Goal: Task Accomplishment & Management: Complete application form

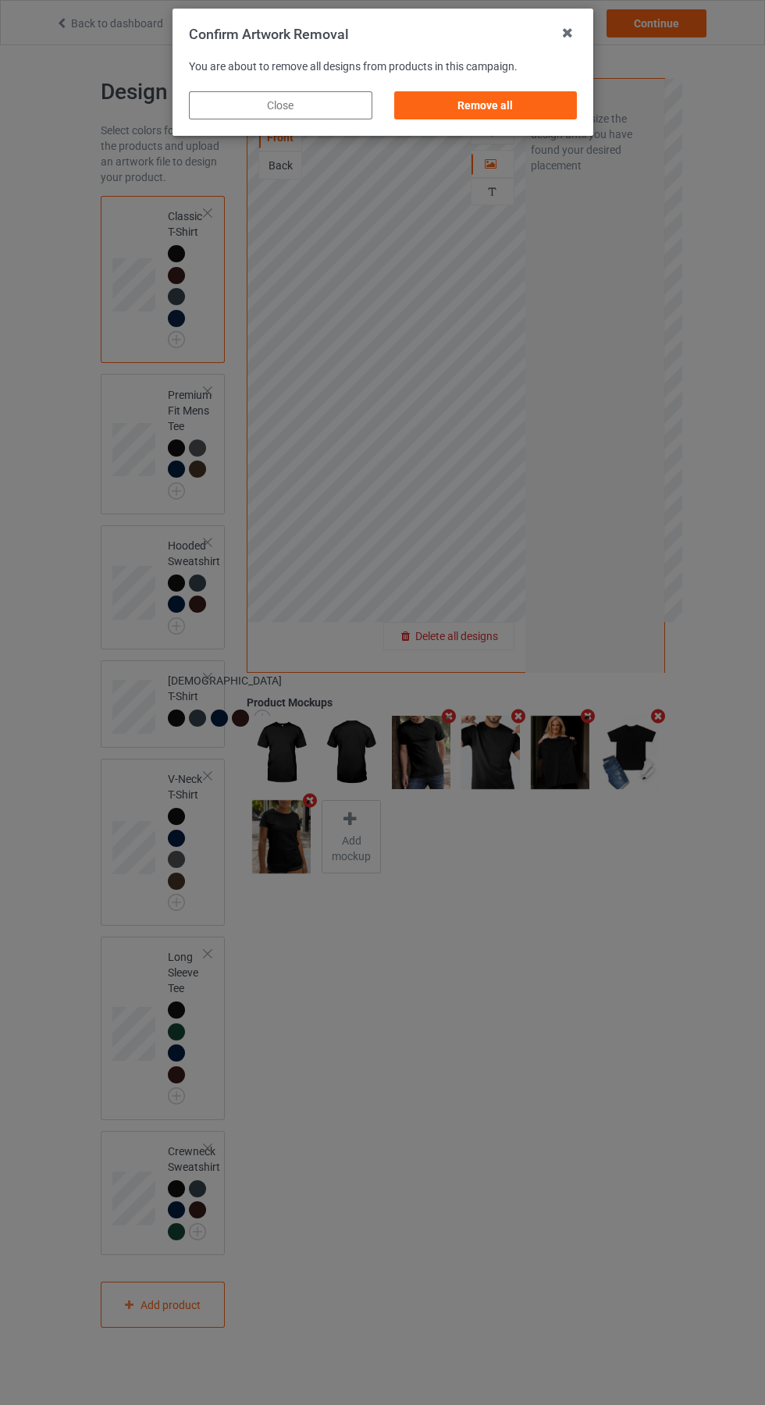
click at [498, 108] on div "Remove all" at bounding box center [484, 105] width 183 height 28
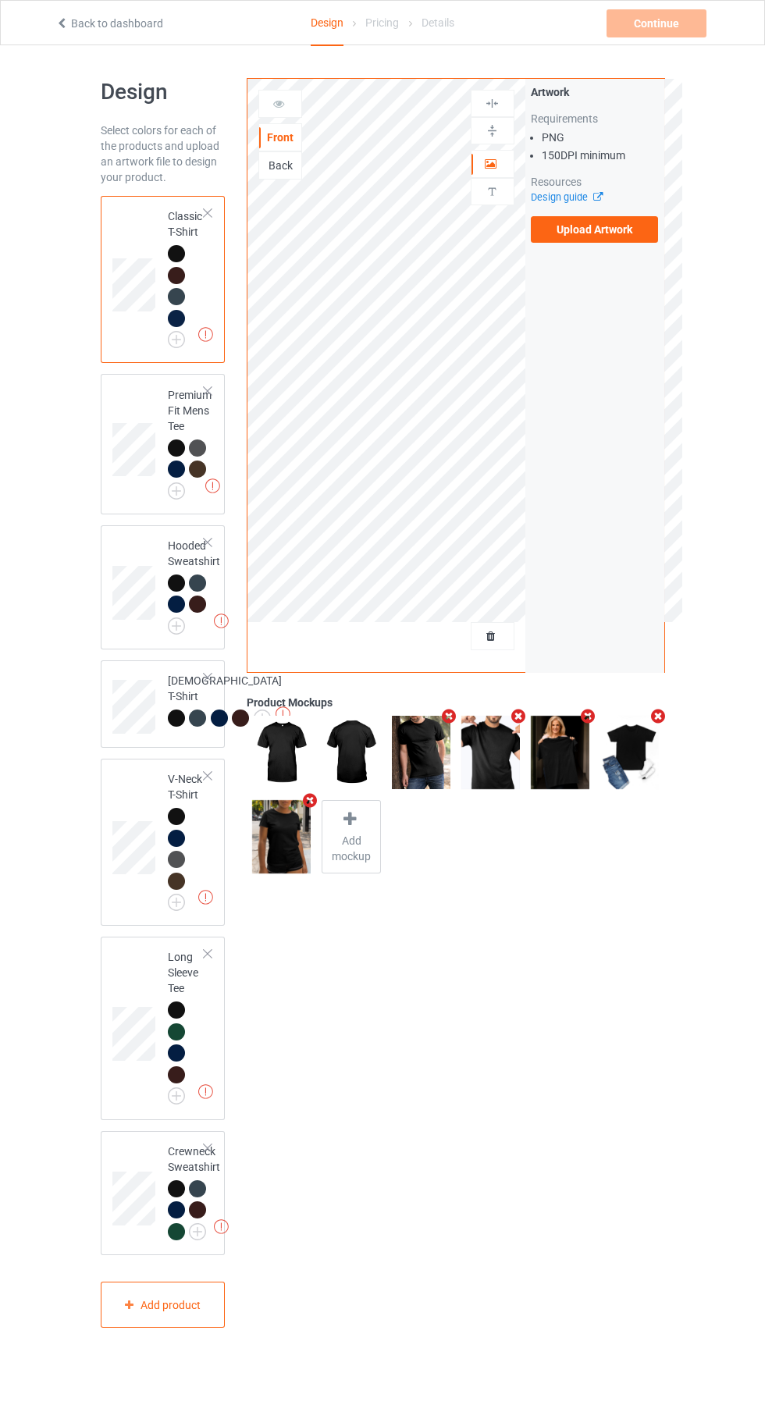
click at [636, 238] on label "Upload Artwork" at bounding box center [595, 229] width 128 height 27
click at [0, 0] on input "Upload Artwork" at bounding box center [0, 0] width 0 height 0
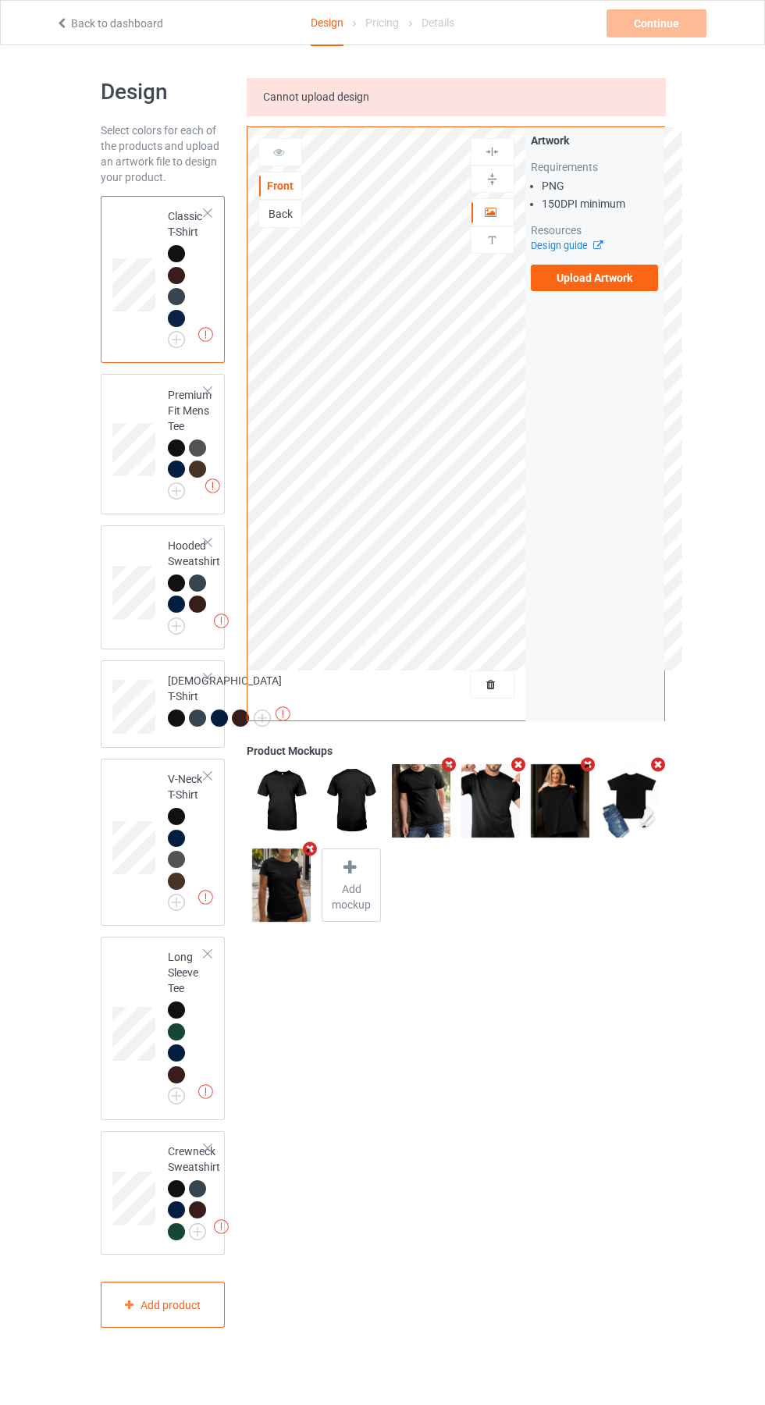
click at [62, 20] on icon at bounding box center [61, 21] width 13 height 11
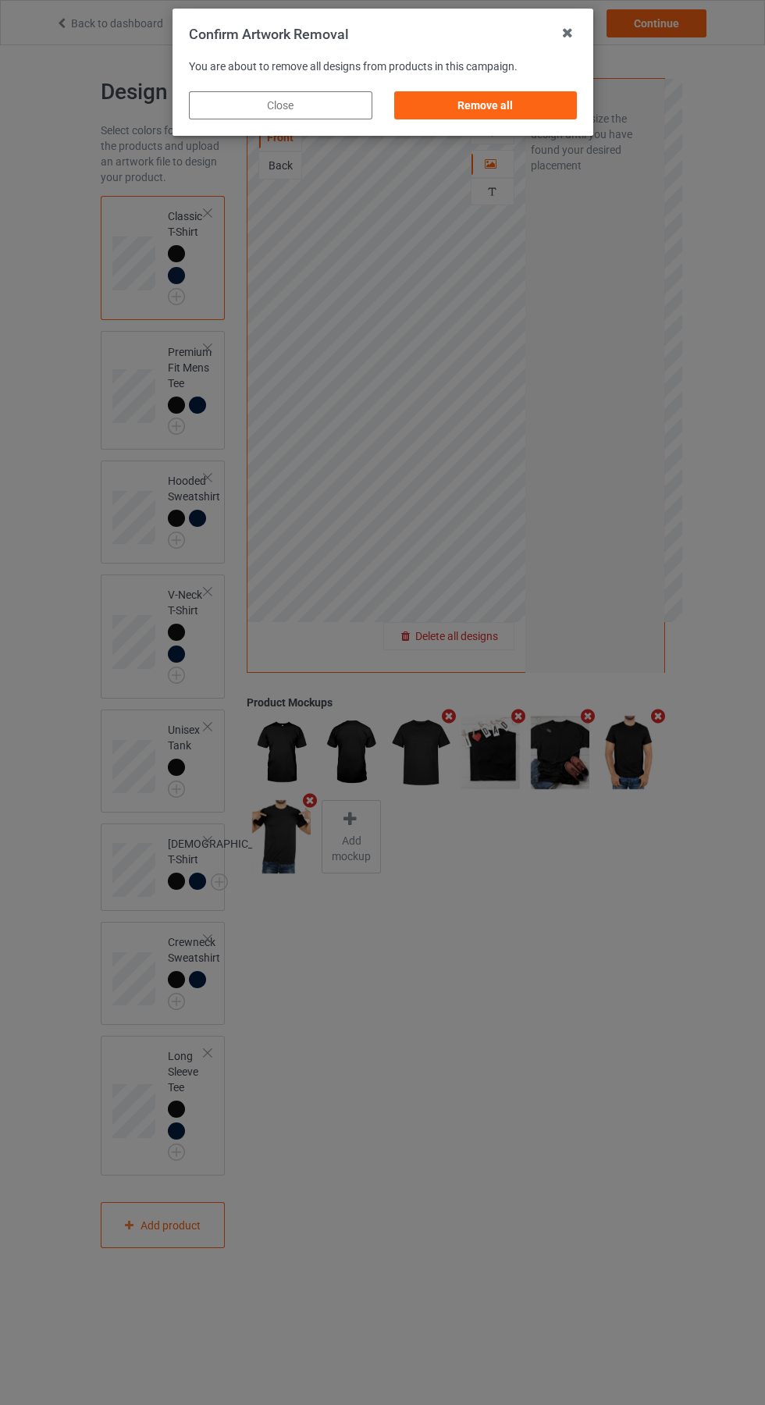
click at [506, 92] on div "Remove all" at bounding box center [484, 105] width 183 height 28
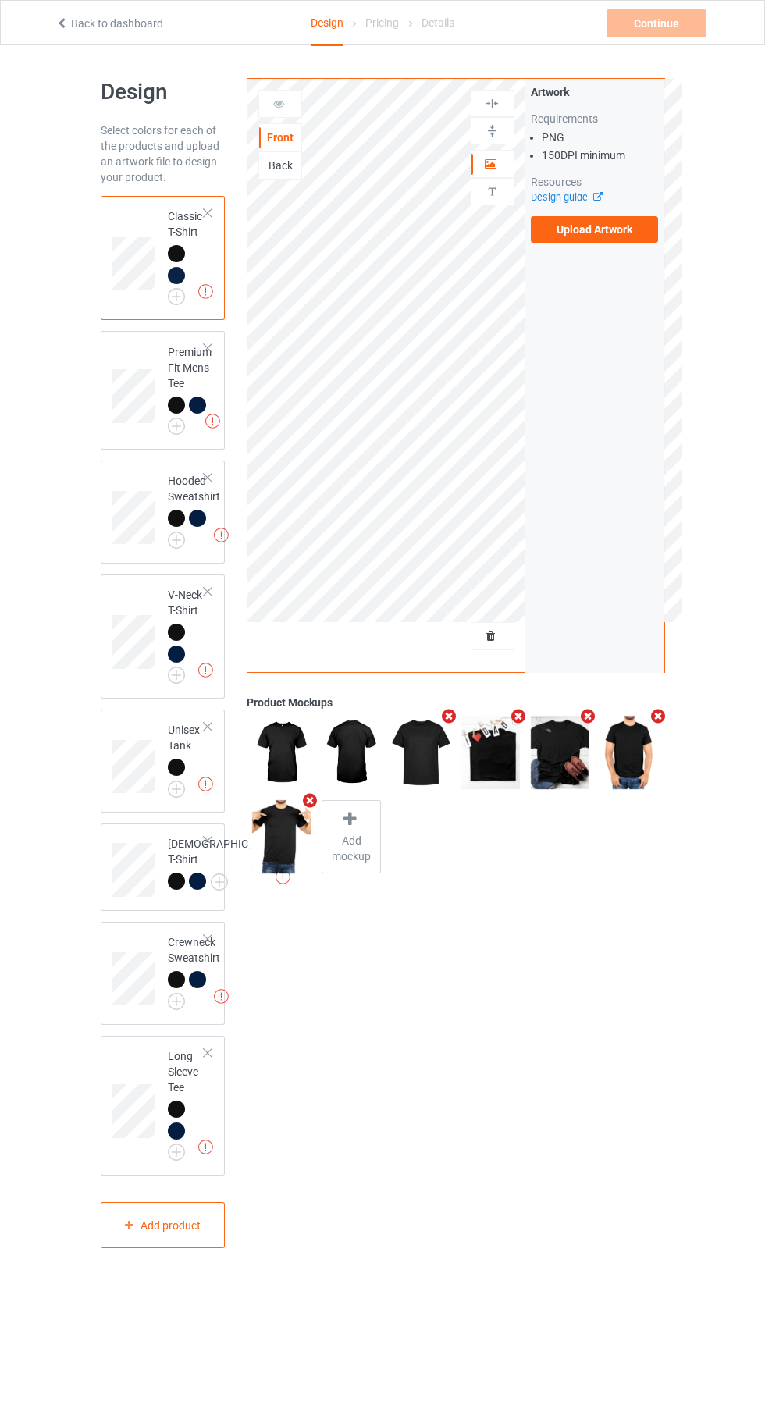
click at [631, 237] on label "Upload Artwork" at bounding box center [595, 229] width 128 height 27
click at [0, 0] on input "Upload Artwork" at bounding box center [0, 0] width 0 height 0
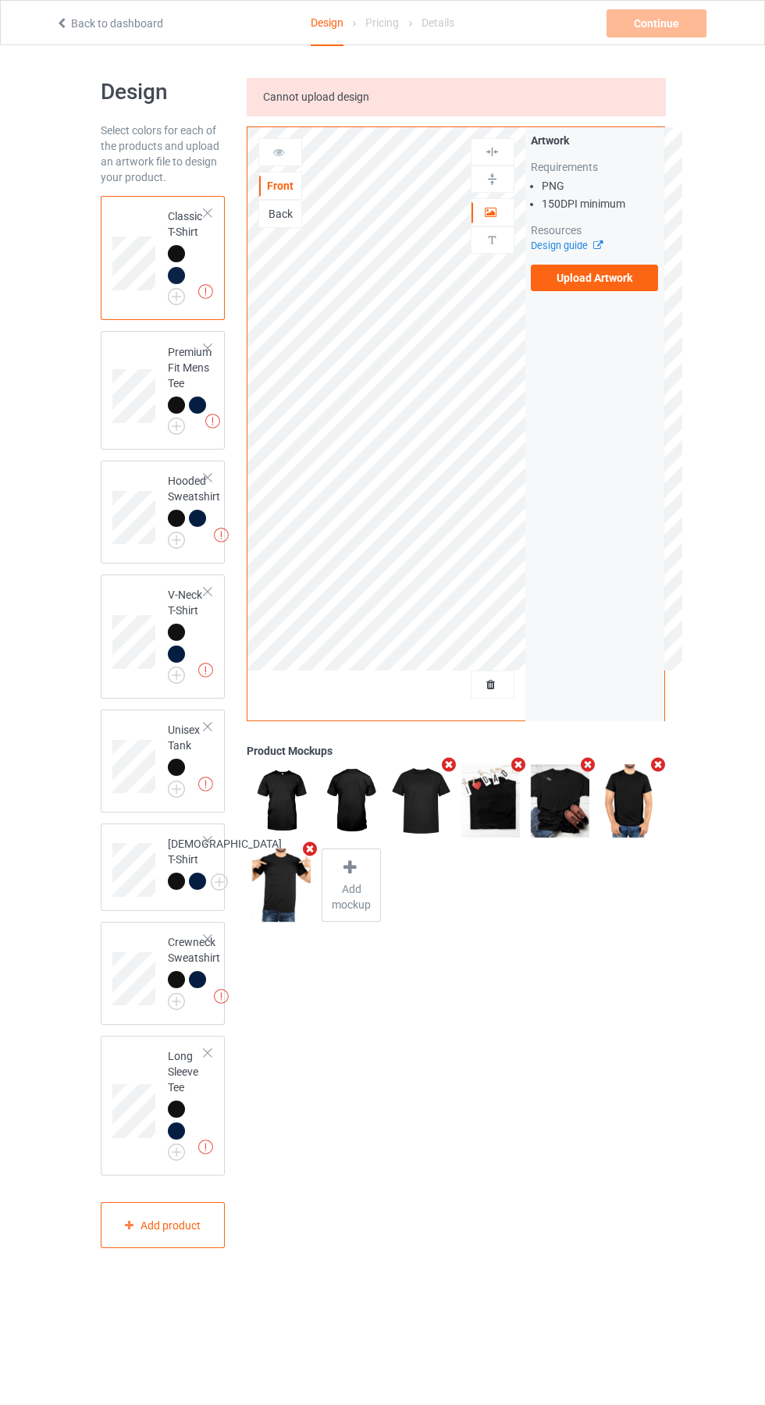
click at [607, 276] on label "Upload Artwork" at bounding box center [595, 278] width 128 height 27
click at [0, 0] on input "Upload Artwork" at bounding box center [0, 0] width 0 height 0
click at [616, 275] on label "Upload Artwork" at bounding box center [595, 278] width 128 height 27
click at [0, 0] on input "Upload Artwork" at bounding box center [0, 0] width 0 height 0
click at [62, 20] on icon at bounding box center [61, 21] width 13 height 11
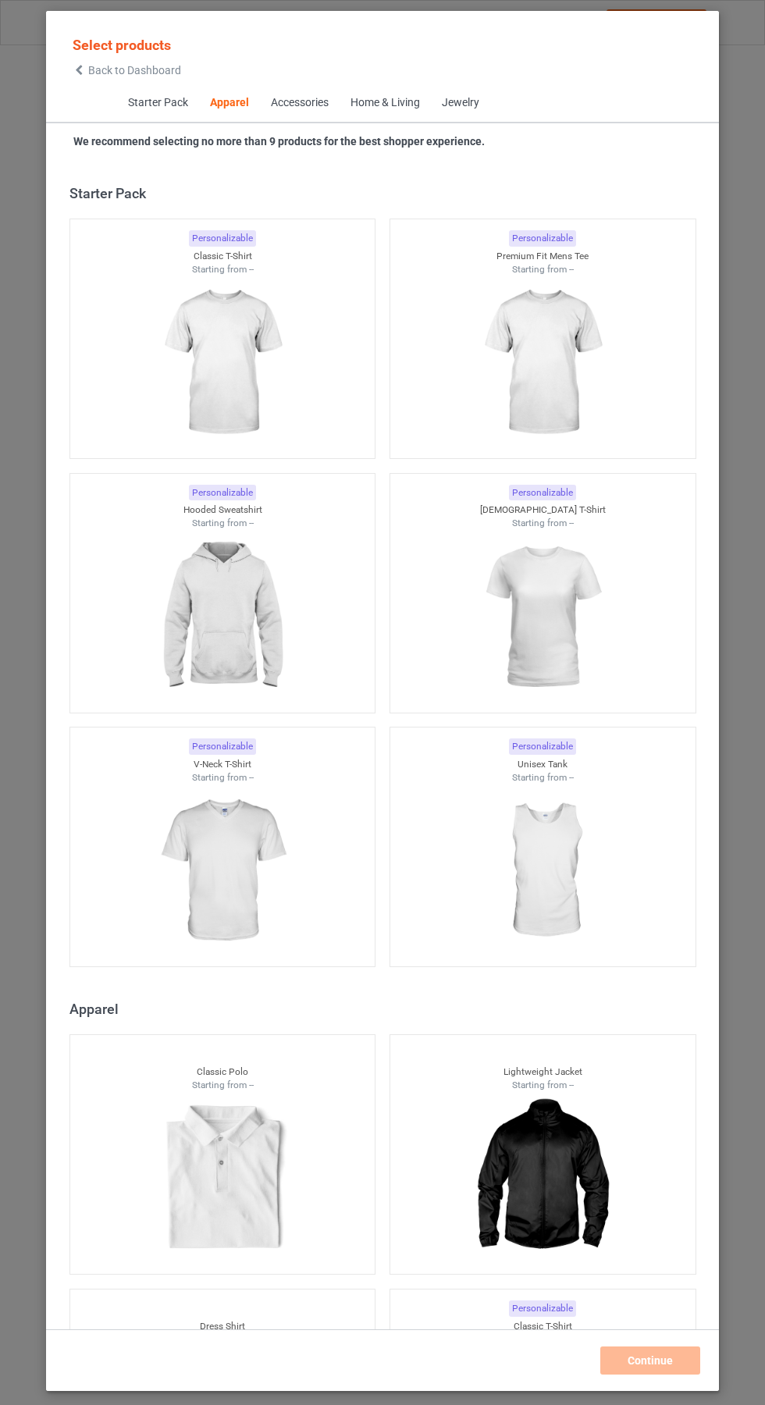
scroll to position [835, 0]
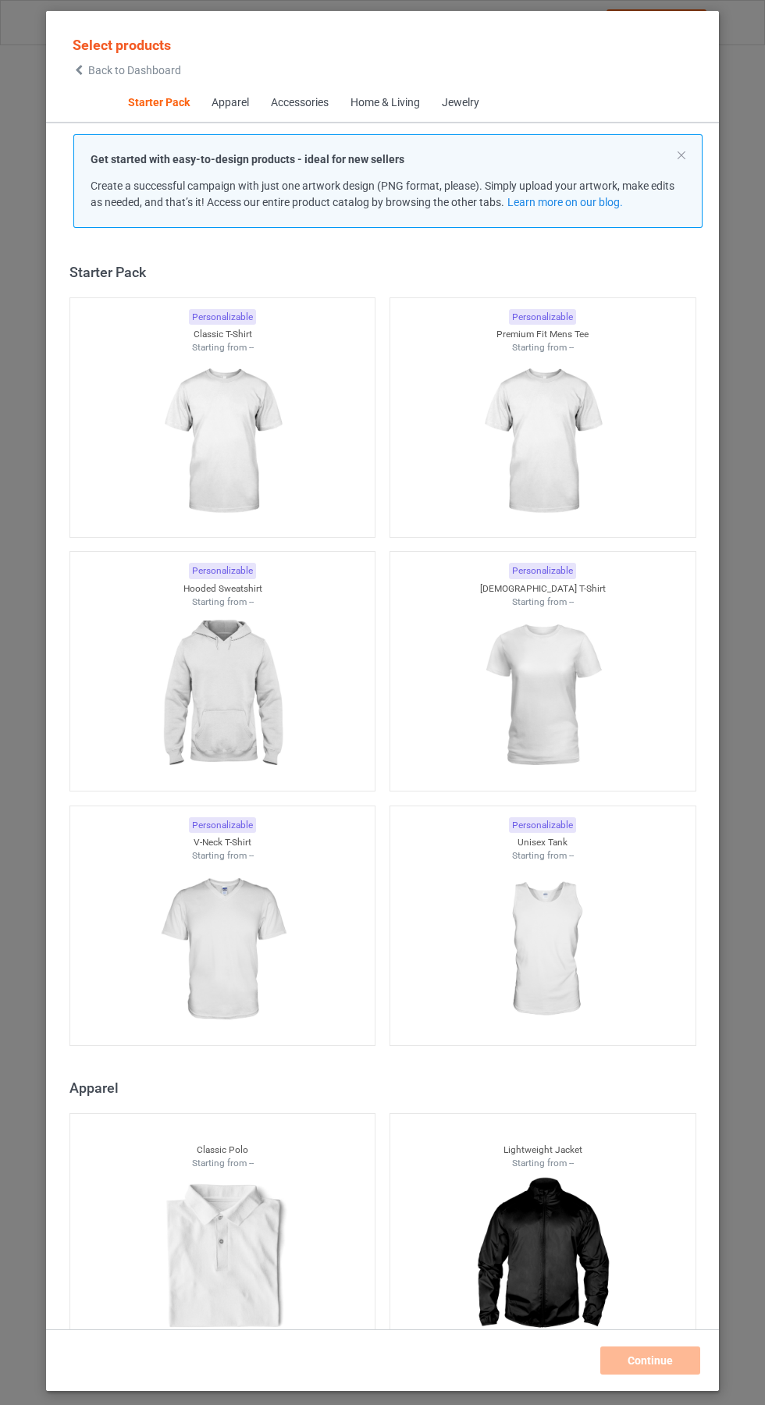
click at [243, 457] on img at bounding box center [222, 441] width 140 height 175
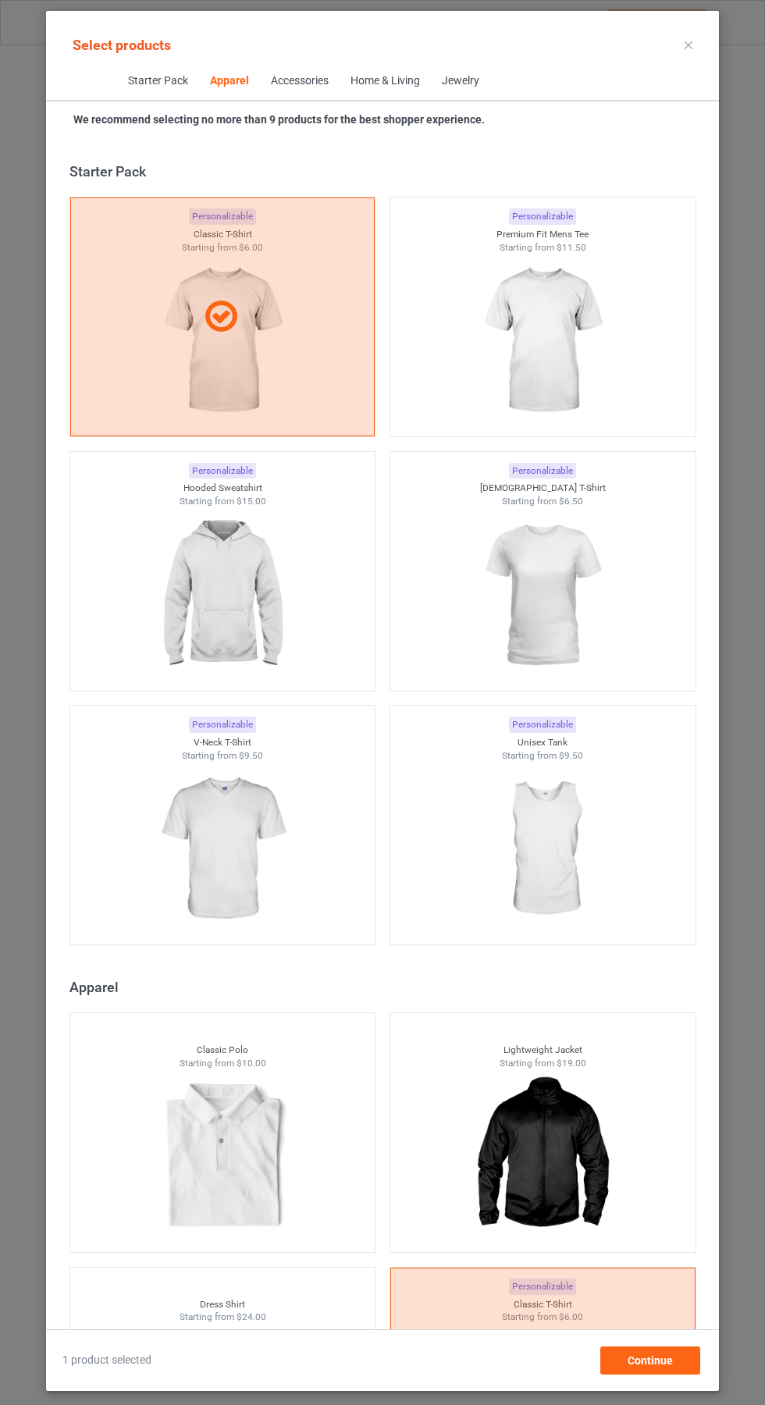
click at [688, 44] on icon at bounding box center [688, 45] width 8 height 8
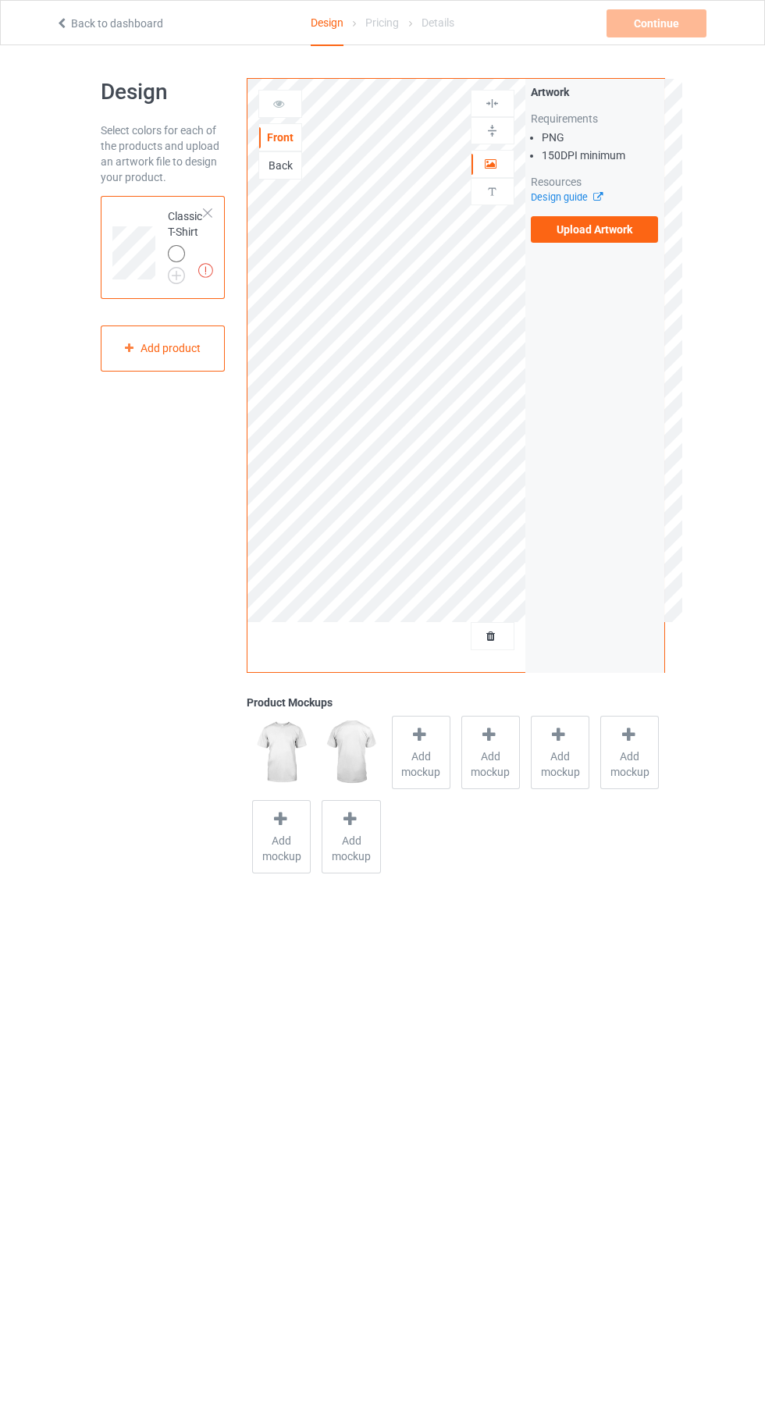
click at [640, 229] on label "Upload Artwork" at bounding box center [595, 229] width 128 height 27
click at [0, 0] on input "Upload Artwork" at bounding box center [0, 0] width 0 height 0
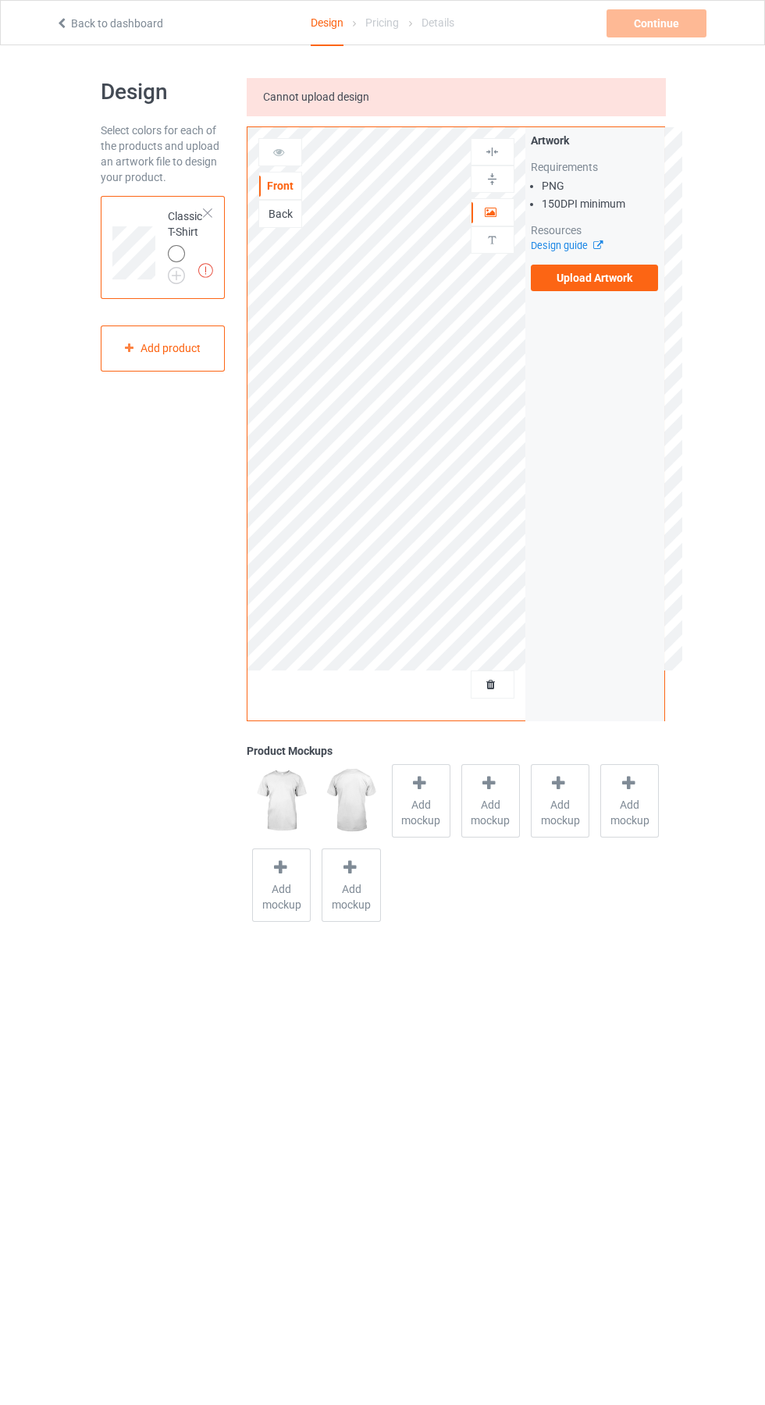
click at [0, 0] on img at bounding box center [0, 0] width 0 height 0
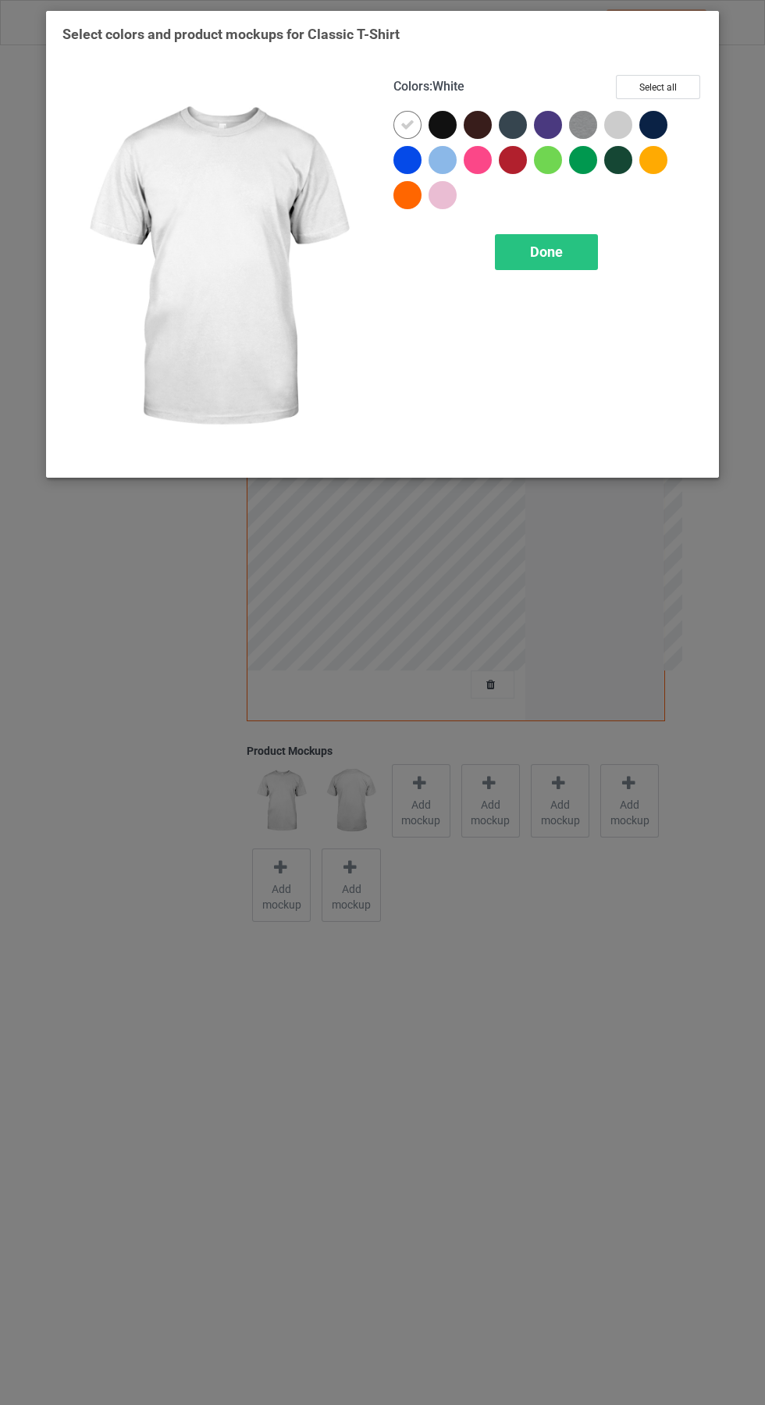
click at [453, 112] on div at bounding box center [445, 128] width 35 height 35
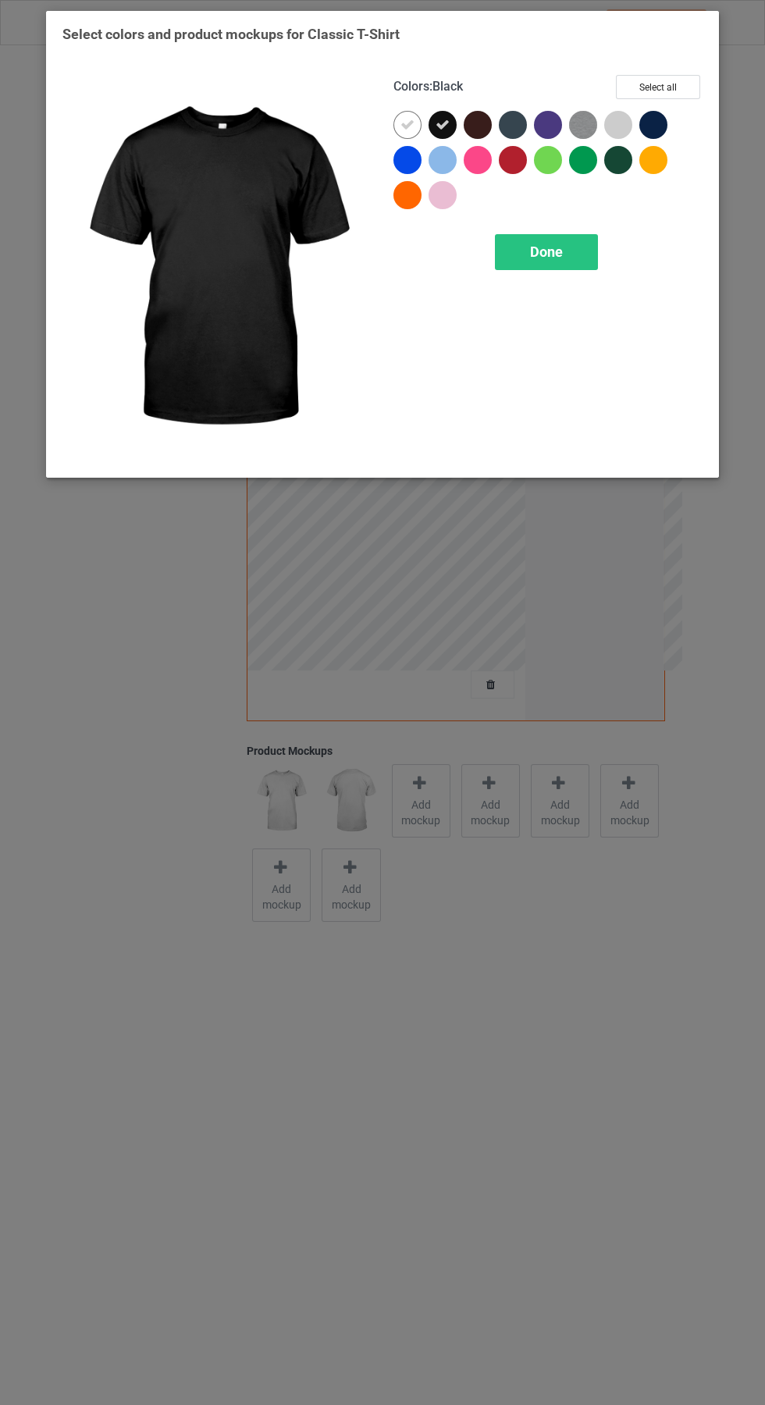
click at [403, 113] on div at bounding box center [407, 125] width 28 height 28
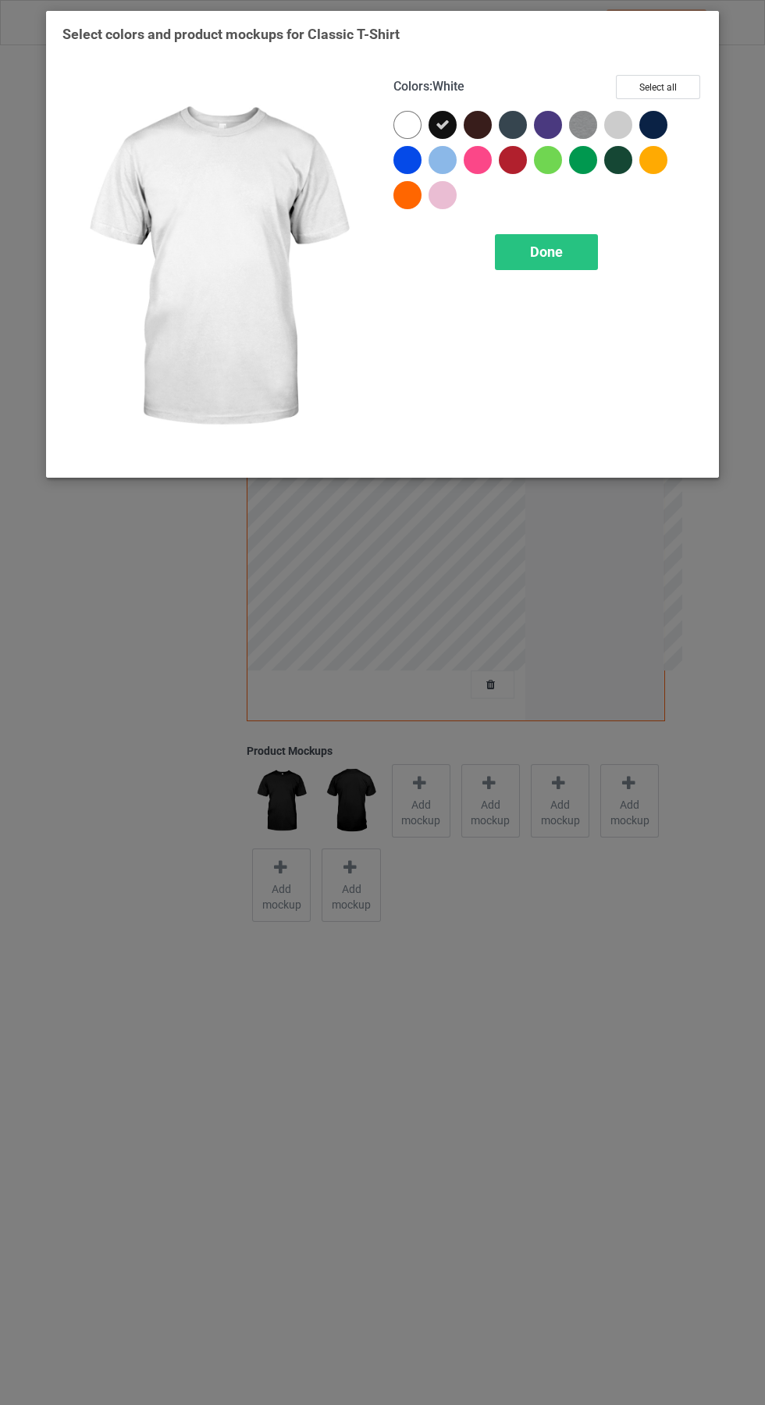
click at [572, 247] on div "Done" at bounding box center [546, 252] width 103 height 36
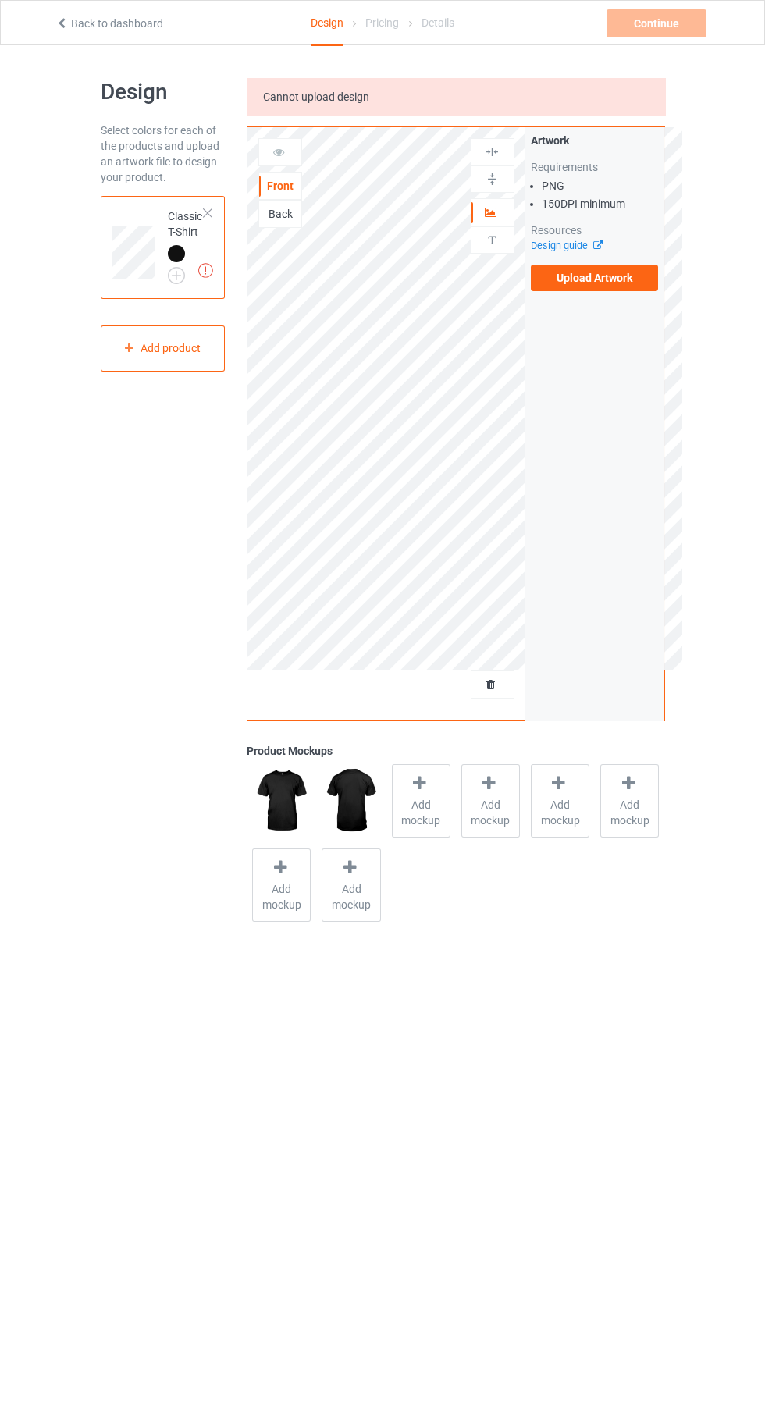
click at [606, 265] on label "Upload Artwork" at bounding box center [595, 278] width 128 height 27
click at [0, 0] on input "Upload Artwork" at bounding box center [0, 0] width 0 height 0
click at [609, 268] on label "Upload Artwork" at bounding box center [595, 278] width 128 height 27
click at [0, 0] on input "Upload Artwork" at bounding box center [0, 0] width 0 height 0
click at [606, 276] on label "Upload Artwork" at bounding box center [595, 278] width 128 height 27
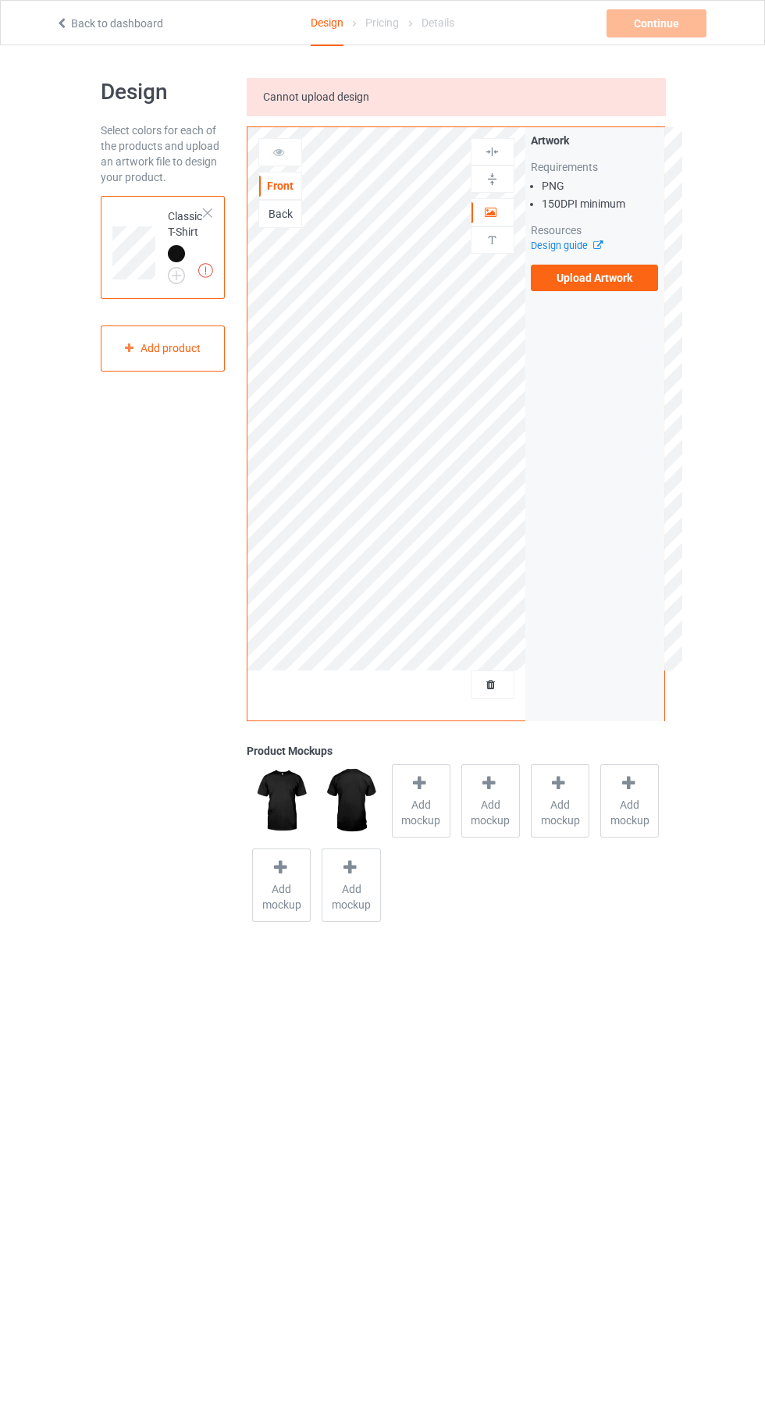
click at [0, 0] on input "Upload Artwork" at bounding box center [0, 0] width 0 height 0
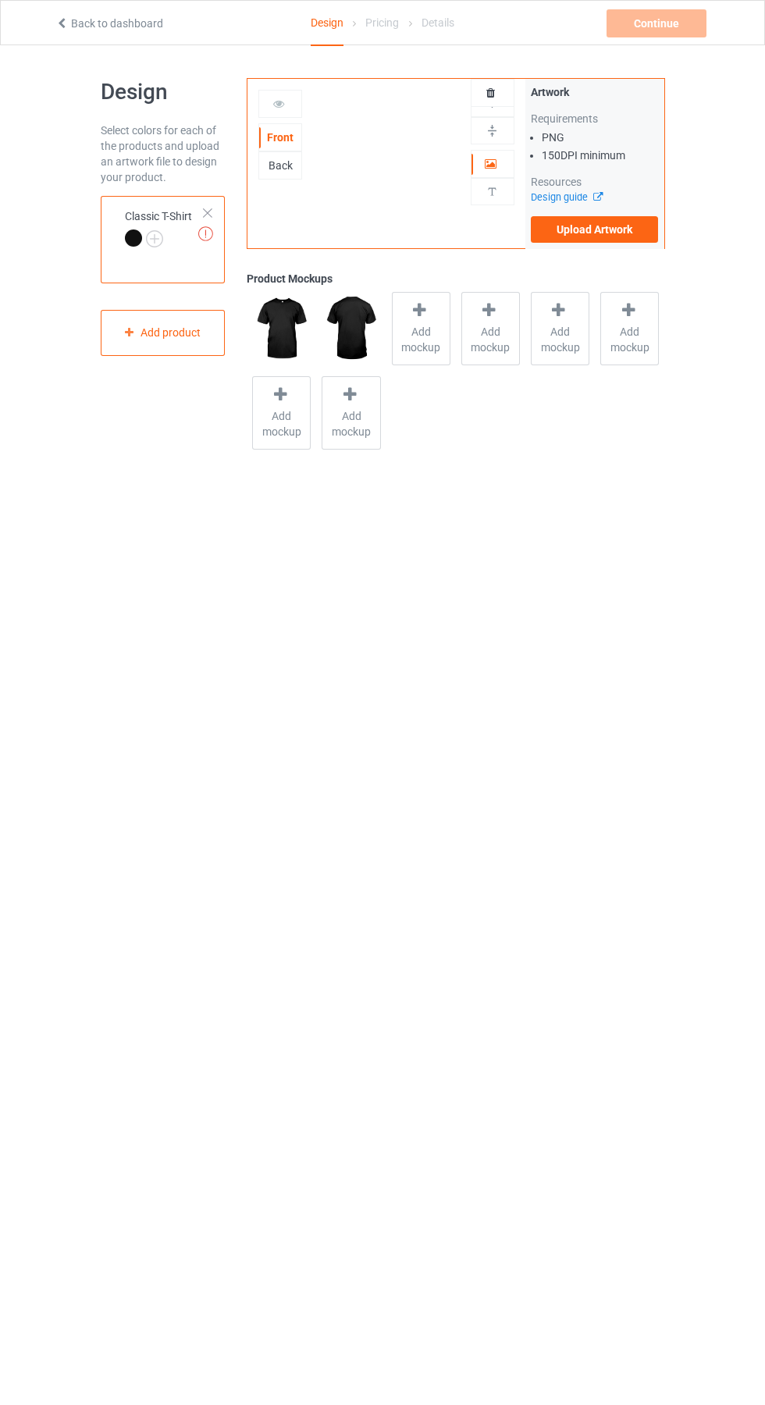
click at [615, 229] on label "Upload Artwork" at bounding box center [595, 229] width 128 height 27
click at [0, 0] on input "Upload Artwork" at bounding box center [0, 0] width 0 height 0
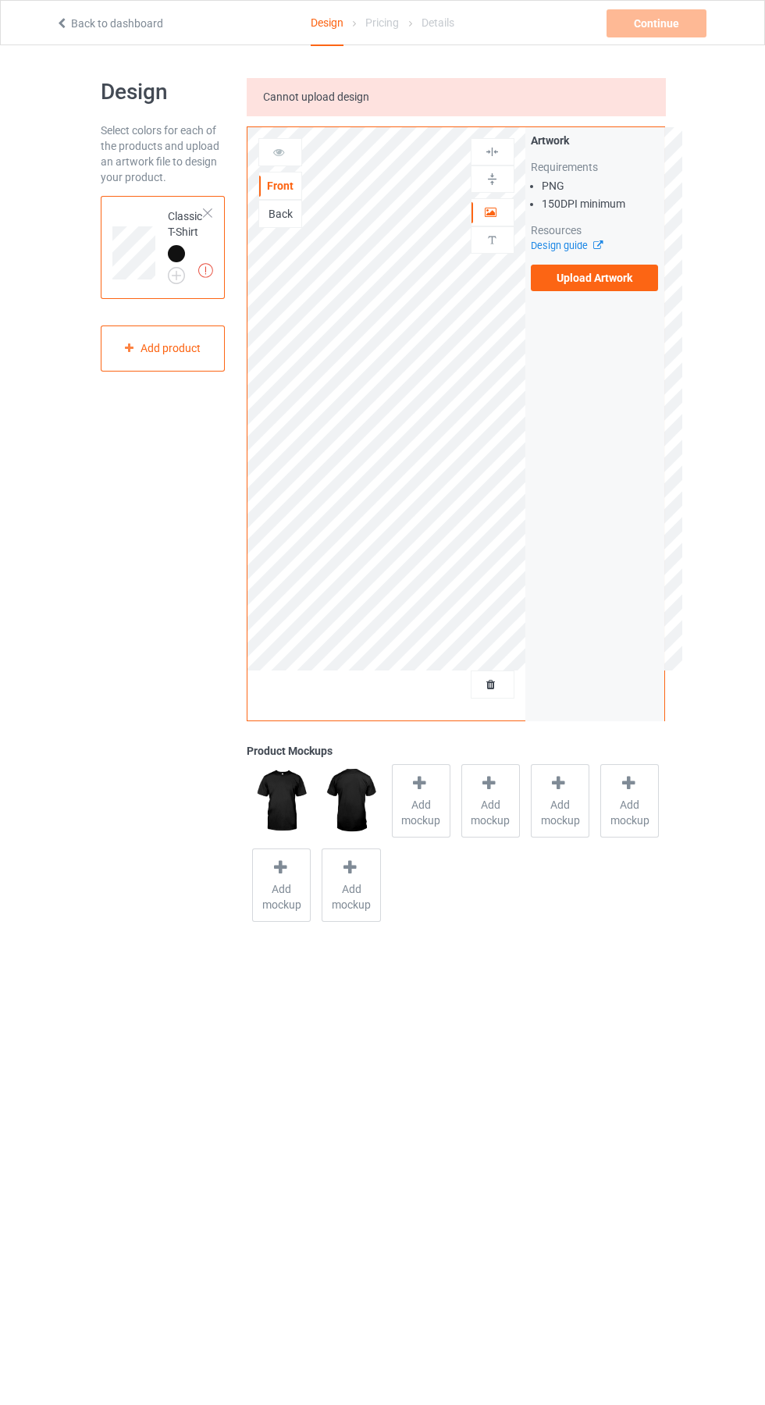
click at [613, 287] on label "Upload Artwork" at bounding box center [595, 278] width 128 height 27
click at [0, 0] on input "Upload Artwork" at bounding box center [0, 0] width 0 height 0
